Goal: Transaction & Acquisition: Purchase product/service

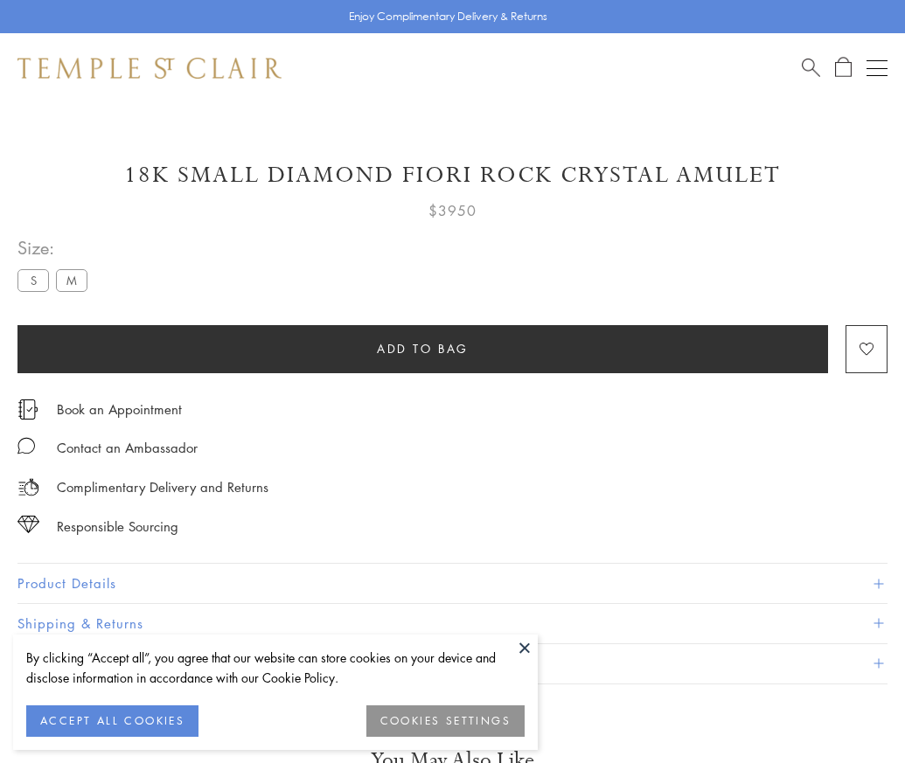
click at [422, 348] on span "Add to bag" at bounding box center [423, 348] width 92 height 19
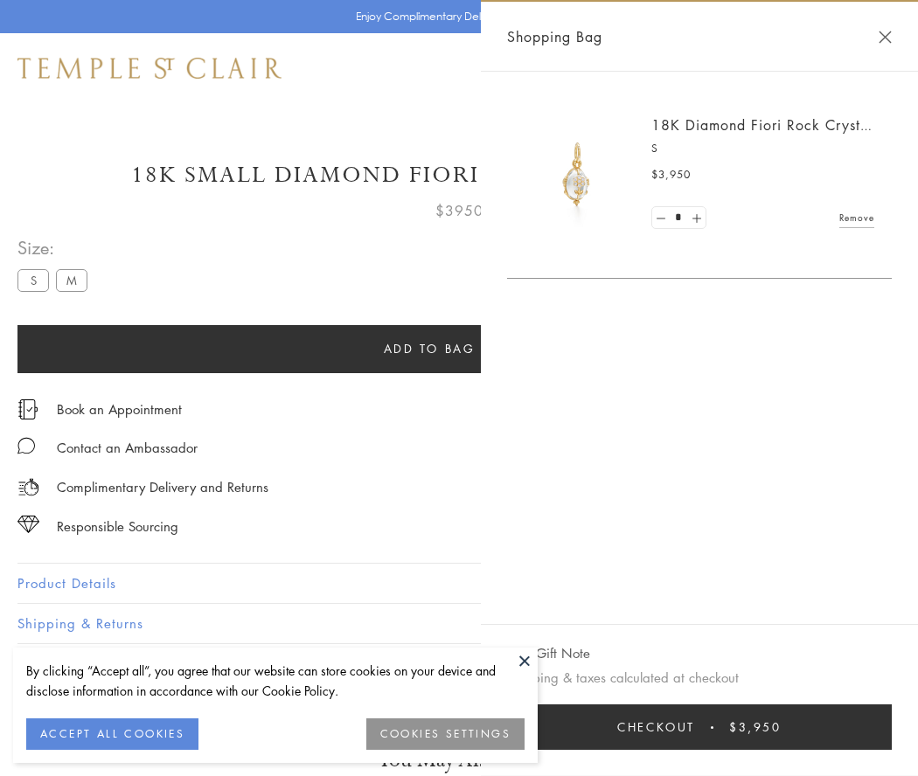
click at [695, 727] on span "Checkout" at bounding box center [656, 727] width 78 height 19
